Goal: Find specific page/section

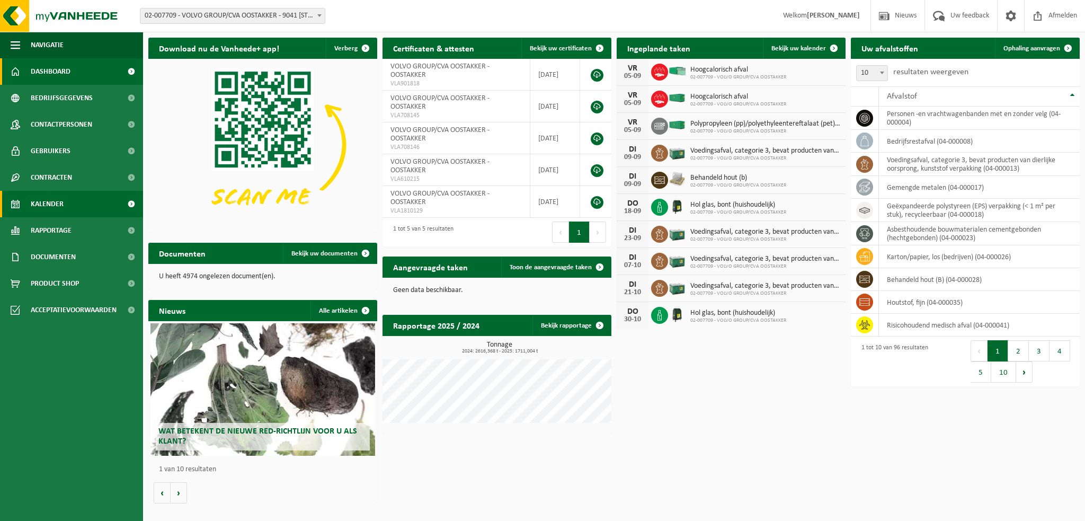
click at [79, 203] on link "Kalender" at bounding box center [71, 204] width 143 height 26
